Goal: Browse casually: Explore the website without a specific task or goal

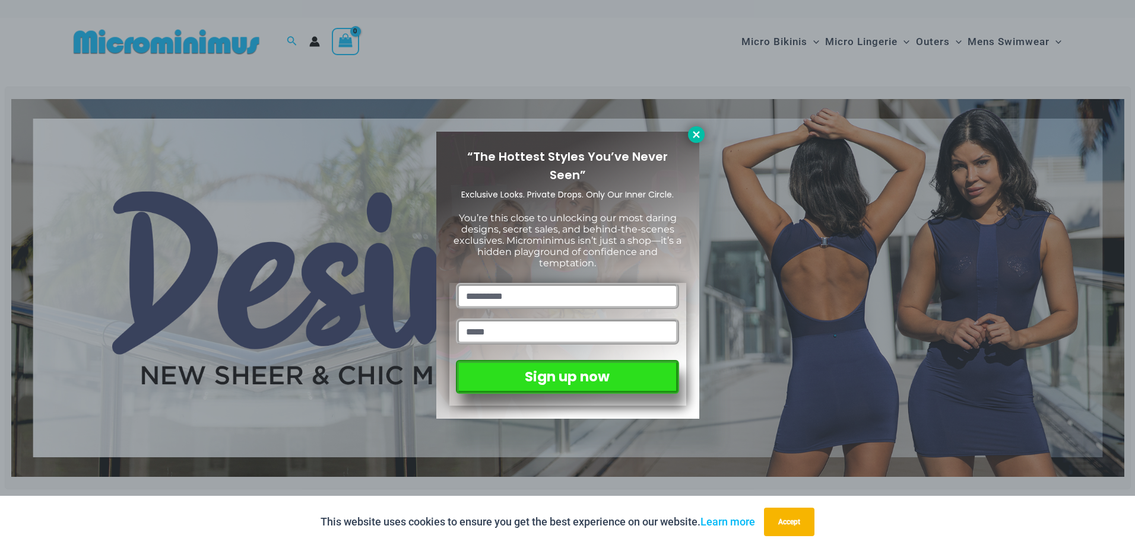
click at [694, 135] on icon at bounding box center [696, 134] width 11 height 11
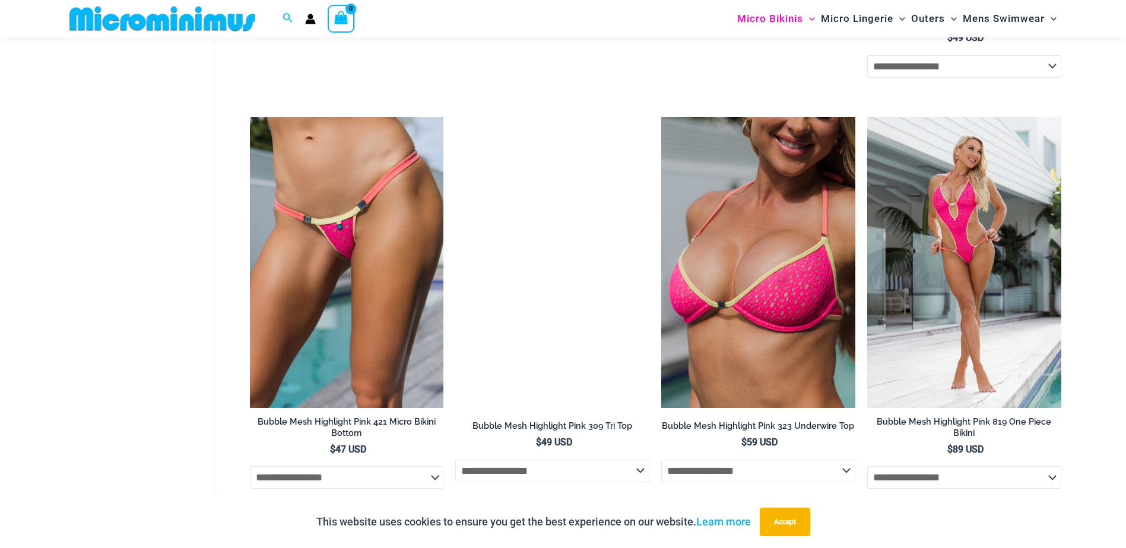
scroll to position [1593, 0]
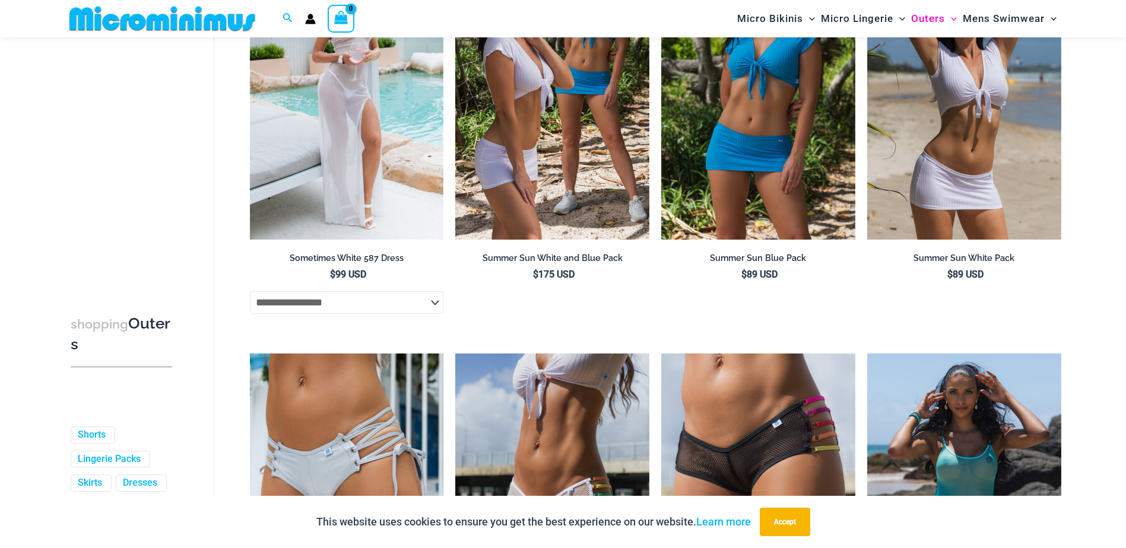
scroll to position [3018, 0]
